Goal: Check status: Check status

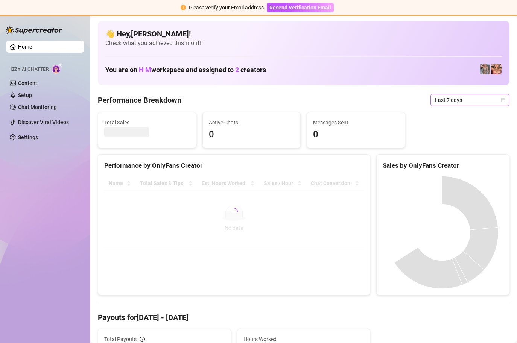
click at [501, 98] on icon "calendar" at bounding box center [503, 100] width 5 height 5
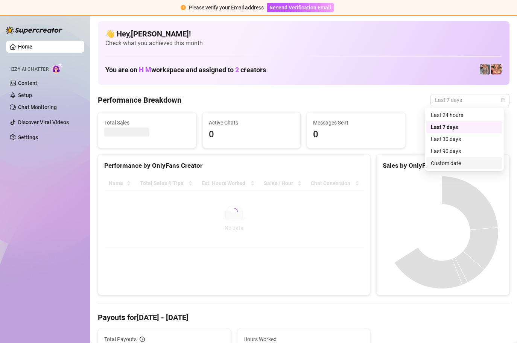
click at [452, 165] on div "Custom date" at bounding box center [464, 163] width 67 height 8
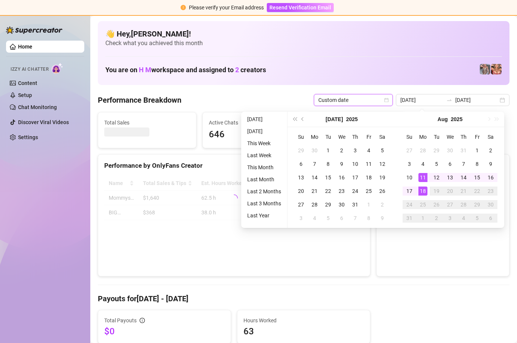
type input "[DATE]"
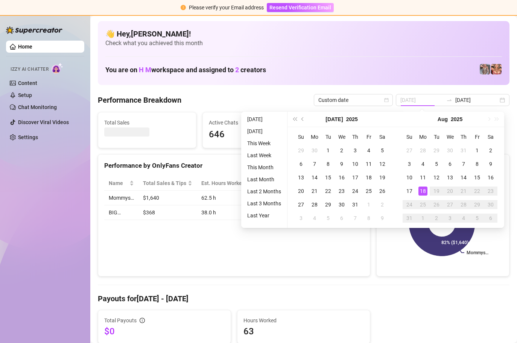
click at [424, 189] on div "18" at bounding box center [423, 191] width 9 height 9
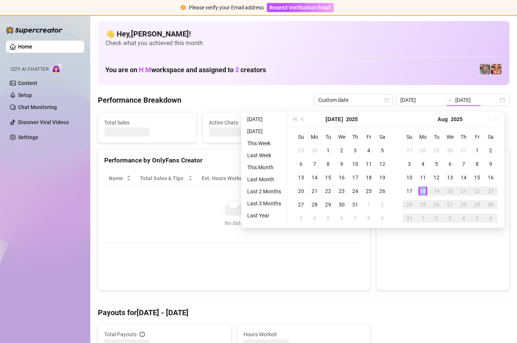
type input "[DATE]"
